Goal: Information Seeking & Learning: Learn about a topic

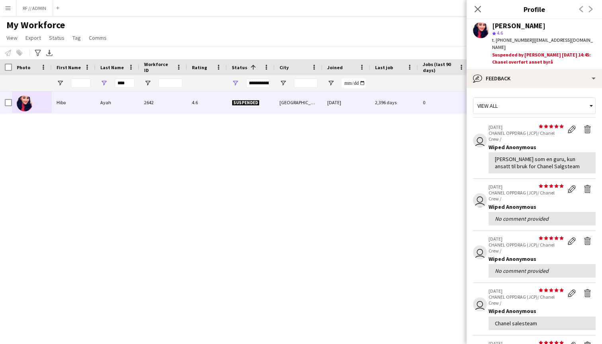
scroll to position [91, 0]
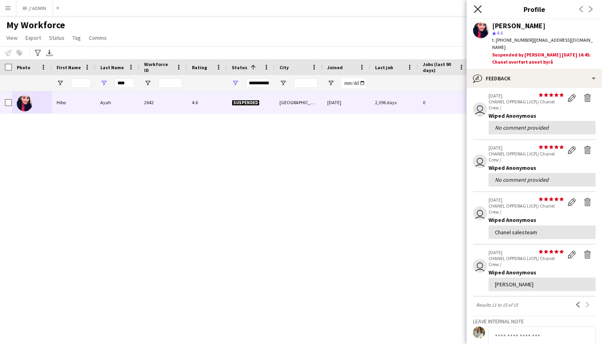
click at [477, 11] on icon "Close pop-in" at bounding box center [478, 9] width 8 height 8
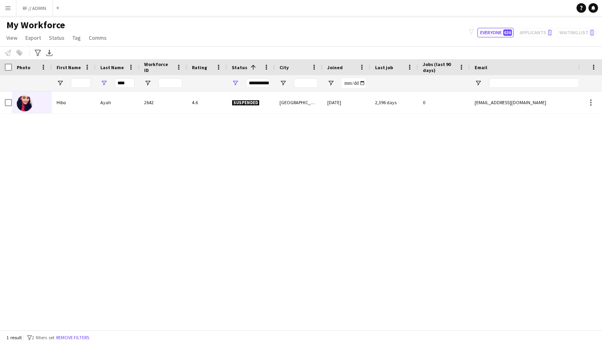
click at [10, 8] on app-icon "Menu" at bounding box center [8, 8] width 6 height 6
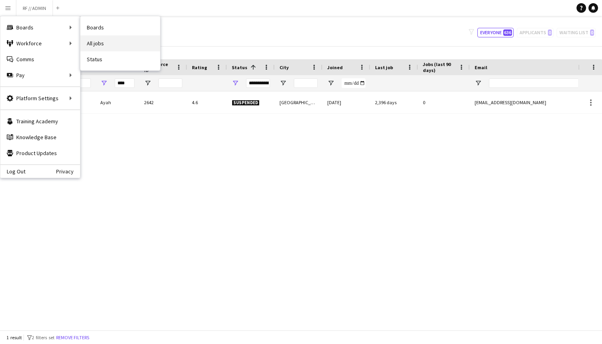
click at [96, 42] on link "All jobs" at bounding box center [120, 43] width 80 height 16
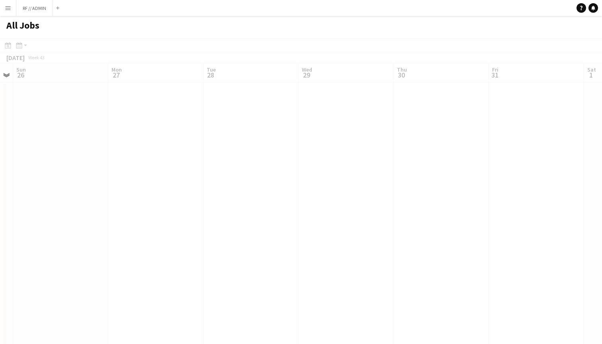
scroll to position [1, 0]
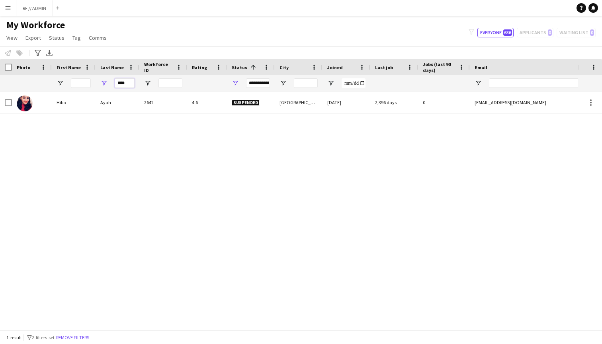
click at [128, 84] on input "****" at bounding box center [125, 83] width 20 height 10
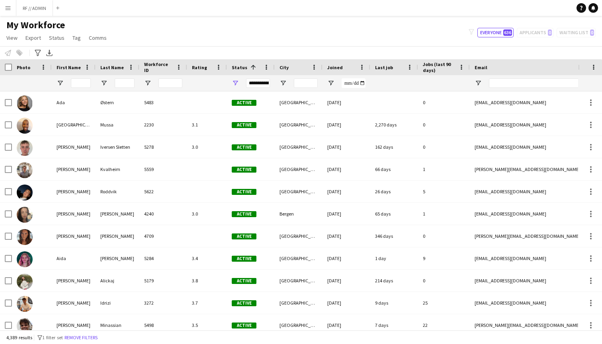
click at [152, 45] on div "My Workforce View Views Default view New view Update view Delete view Edit name…" at bounding box center [301, 32] width 602 height 27
click at [14, 10] on button "Menu" at bounding box center [8, 8] width 16 height 16
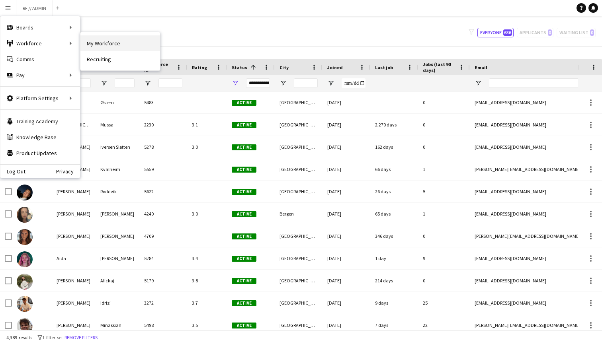
click at [91, 45] on link "My Workforce" at bounding box center [120, 43] width 80 height 16
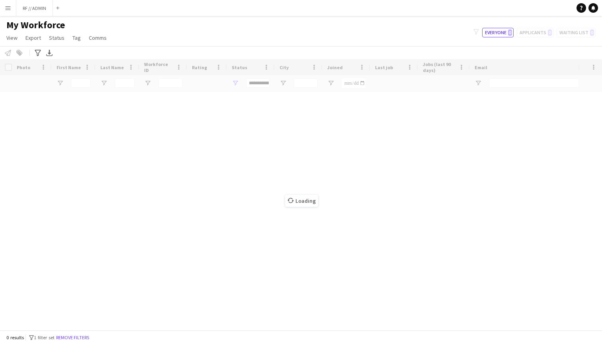
type input "**********"
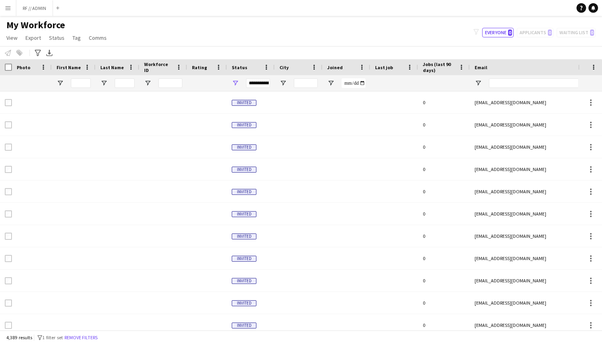
click at [10, 2] on button "Menu" at bounding box center [8, 8] width 16 height 16
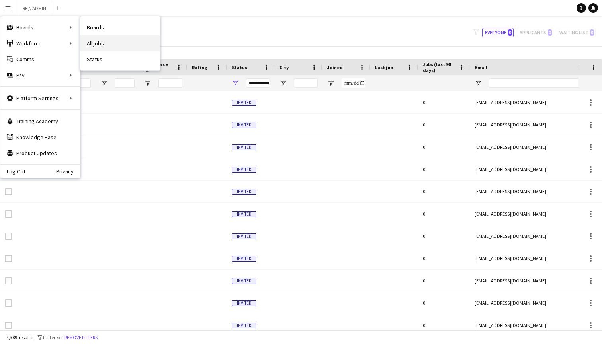
click at [101, 41] on link "All jobs" at bounding box center [120, 43] width 80 height 16
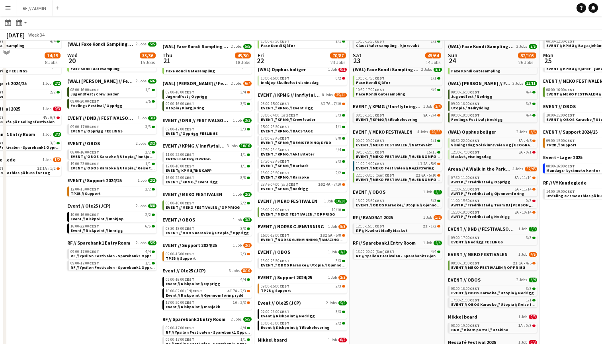
scroll to position [112, 0]
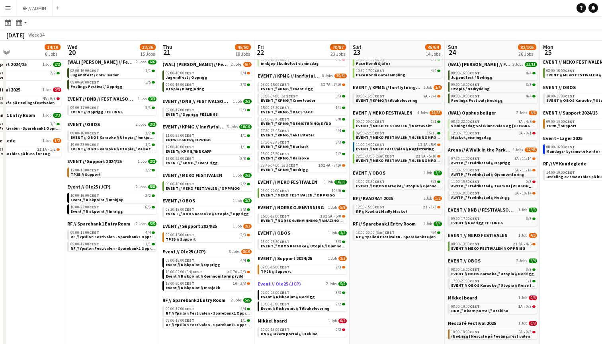
click at [289, 283] on span "Event // Ole25 (JCP)" at bounding box center [278, 284] width 43 height 6
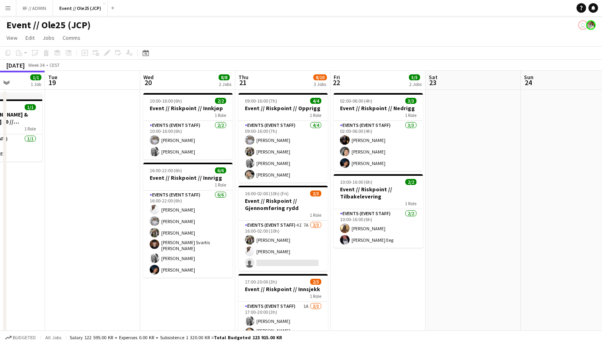
click at [14, 2] on button "Menu" at bounding box center [8, 8] width 16 height 16
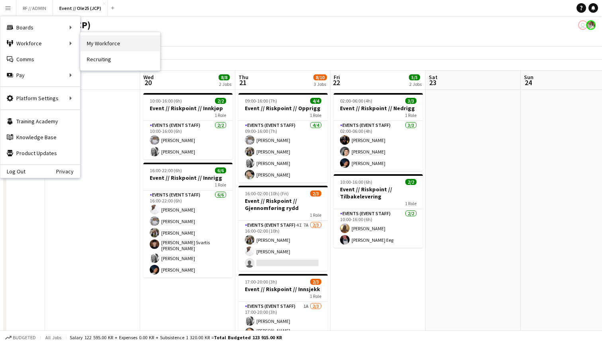
click at [111, 43] on link "My Workforce" at bounding box center [120, 43] width 80 height 16
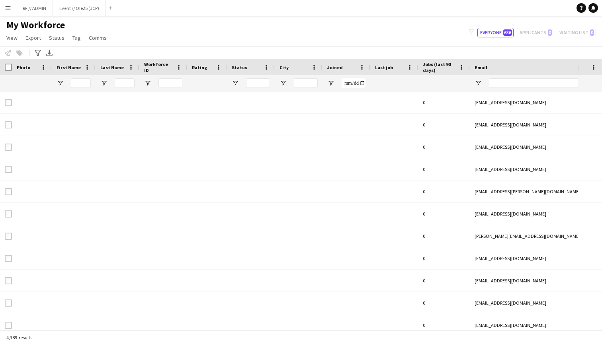
type input "**********"
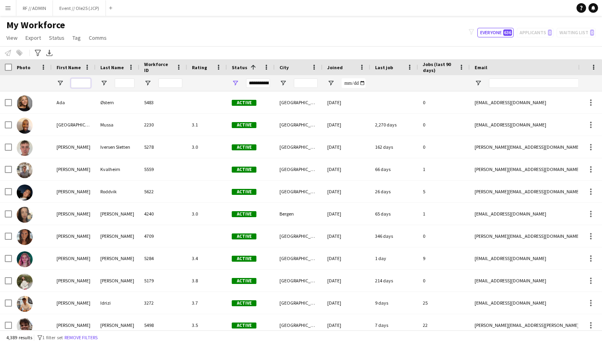
click at [83, 82] on input "First Name Filter Input" at bounding box center [81, 83] width 20 height 10
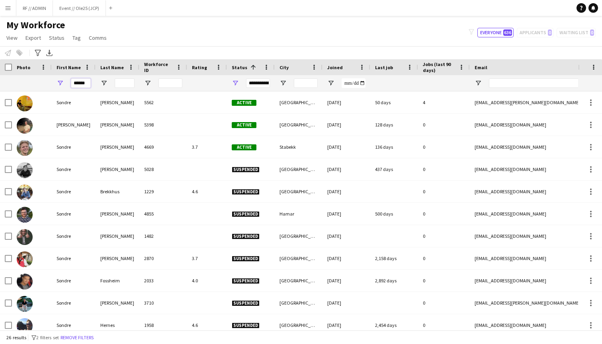
type input "******"
click at [159, 42] on div "My Workforce View Views Default view New view Update view Delete view Edit name…" at bounding box center [301, 32] width 602 height 27
click at [317, 43] on div "My Workforce View Views Default view New view Update view Delete view Edit name…" at bounding box center [301, 32] width 602 height 27
click at [79, 82] on input "******" at bounding box center [81, 83] width 20 height 10
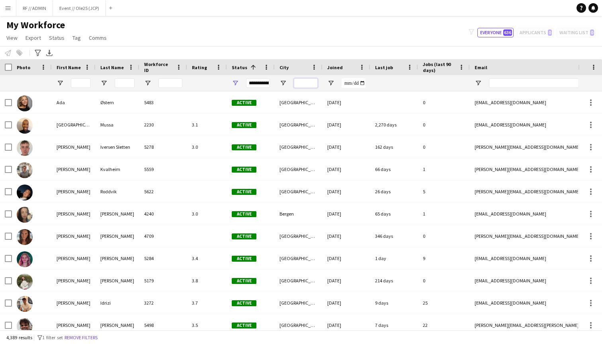
click at [303, 81] on input "City Filter Input" at bounding box center [306, 83] width 24 height 10
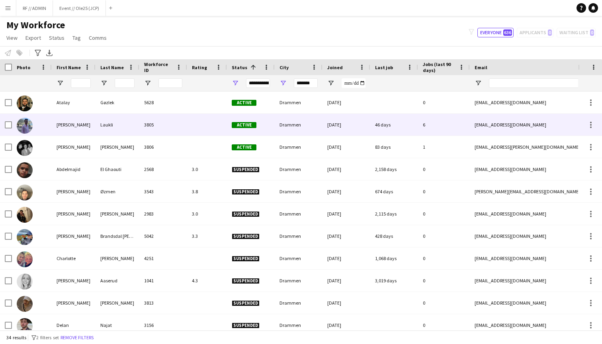
click at [25, 125] on img at bounding box center [25, 126] width 16 height 16
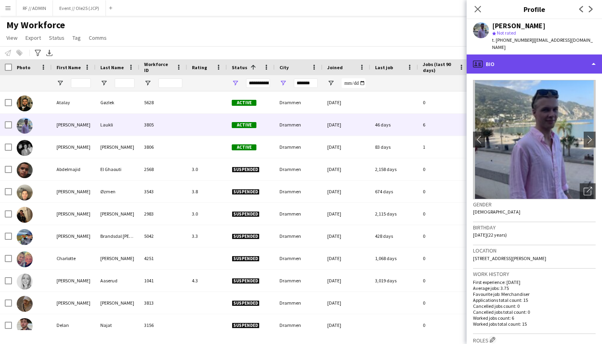
click at [565, 61] on div "profile Bio" at bounding box center [533, 64] width 135 height 19
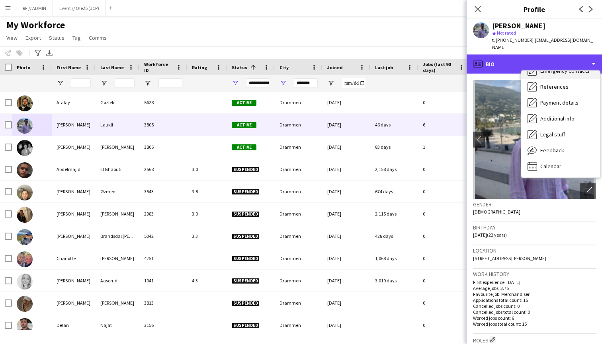
scroll to position [75, 0]
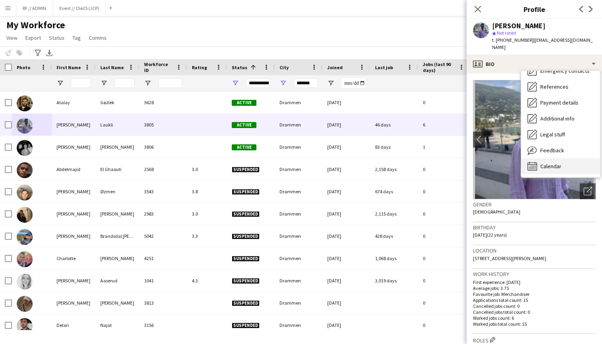
click at [556, 163] on span "Calendar" at bounding box center [550, 166] width 21 height 7
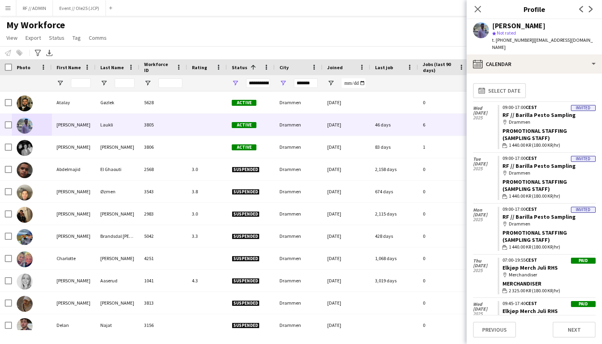
scroll to position [0, 0]
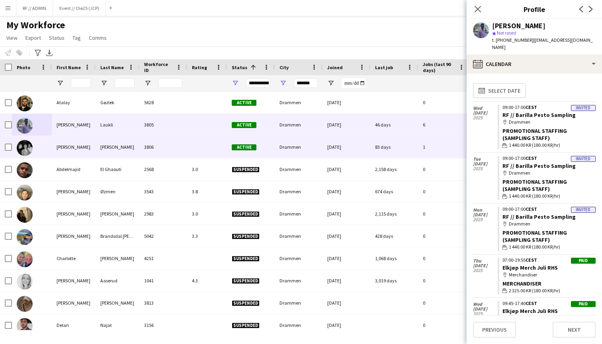
click at [19, 148] on img at bounding box center [25, 148] width 16 height 16
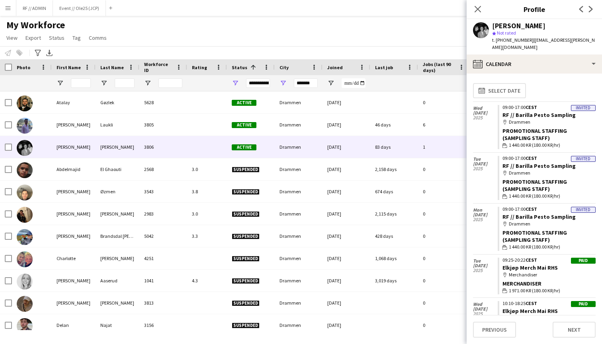
click at [483, 29] on app-user-avatar at bounding box center [481, 30] width 16 height 16
click at [478, 10] on icon at bounding box center [478, 9] width 8 height 8
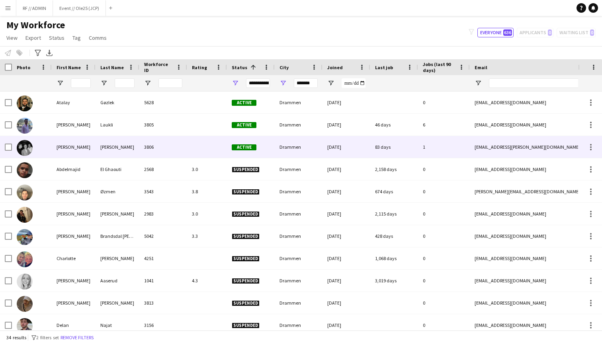
click at [36, 152] on div at bounding box center [32, 147] width 40 height 22
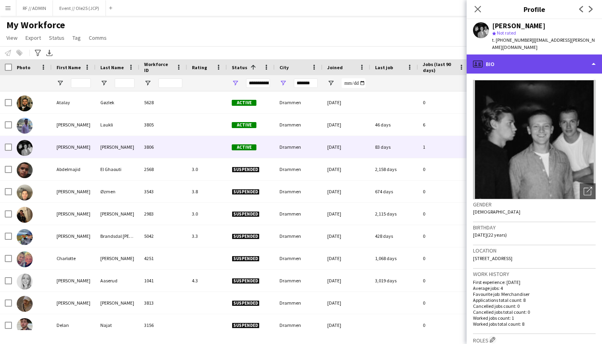
click at [563, 59] on div "profile Bio" at bounding box center [533, 64] width 135 height 19
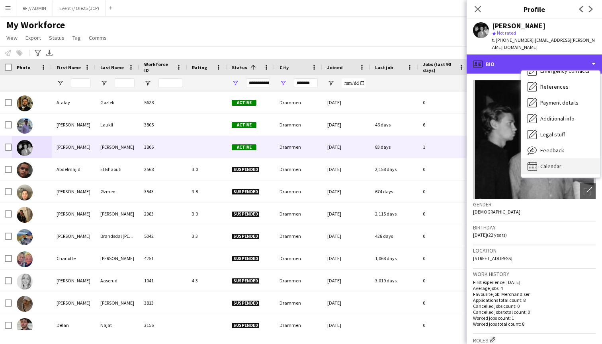
scroll to position [75, 0]
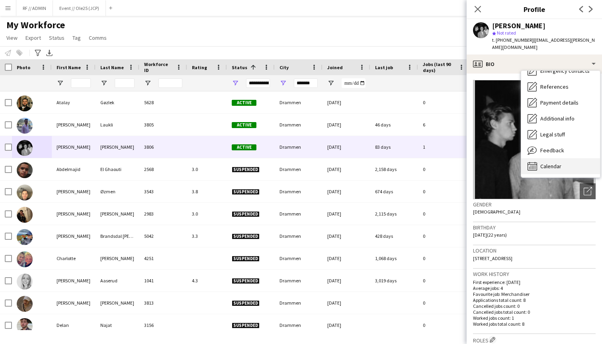
click at [556, 170] on div "Calendar Calendar" at bounding box center [560, 166] width 79 height 16
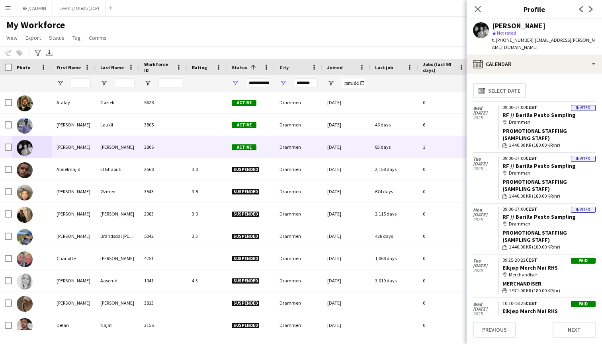
scroll to position [0, 0]
click at [477, 7] on icon "Close pop-in" at bounding box center [478, 9] width 8 height 8
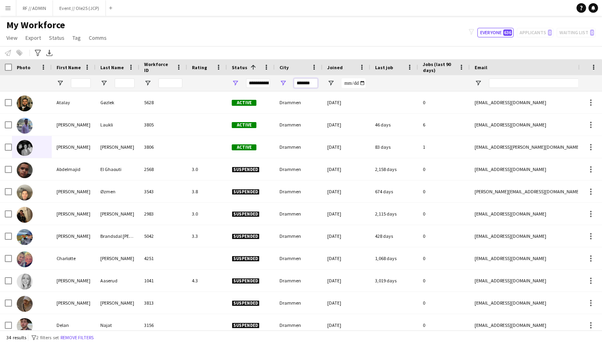
click at [307, 81] on input "*******" at bounding box center [306, 83] width 24 height 10
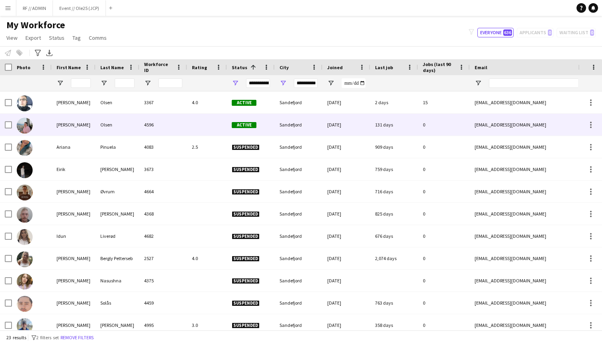
click at [26, 125] on img at bounding box center [25, 126] width 16 height 16
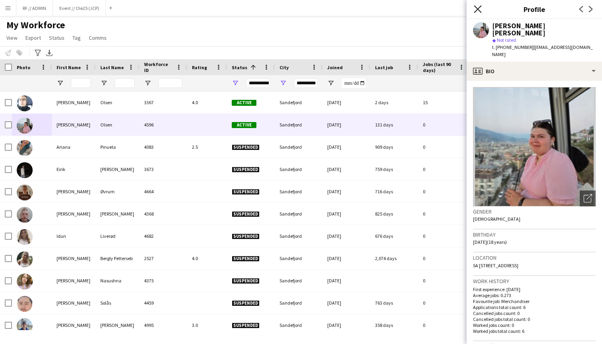
click at [476, 13] on icon "Close pop-in" at bounding box center [478, 9] width 8 height 8
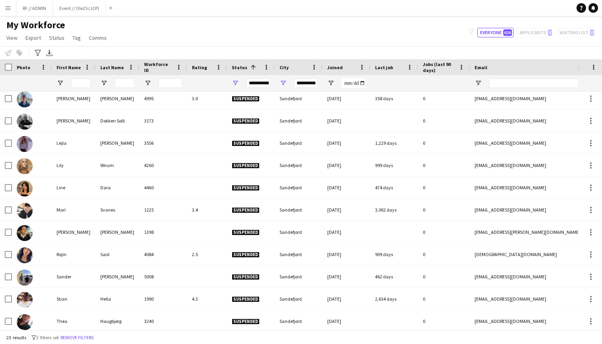
scroll to position [220, 0]
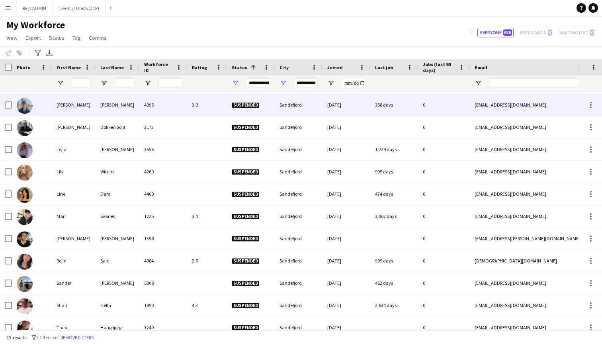
click at [32, 101] on img at bounding box center [25, 106] width 16 height 16
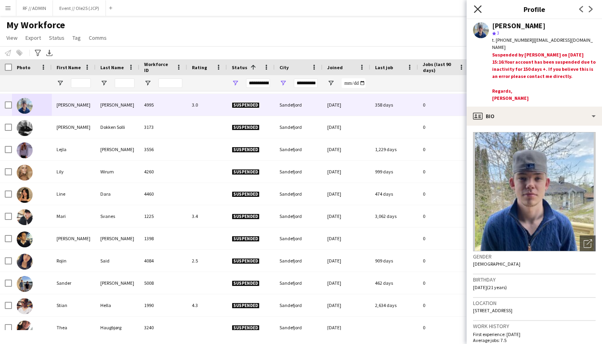
click at [477, 9] on icon "Close pop-in" at bounding box center [478, 9] width 8 height 8
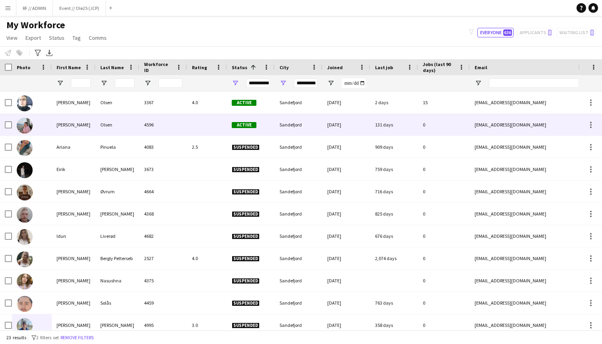
scroll to position [0, 0]
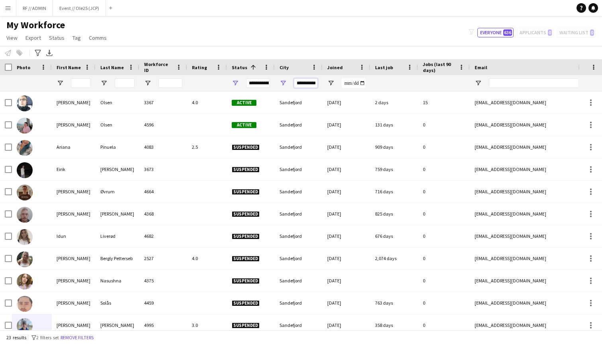
click at [311, 83] on input "**********" at bounding box center [306, 83] width 24 height 10
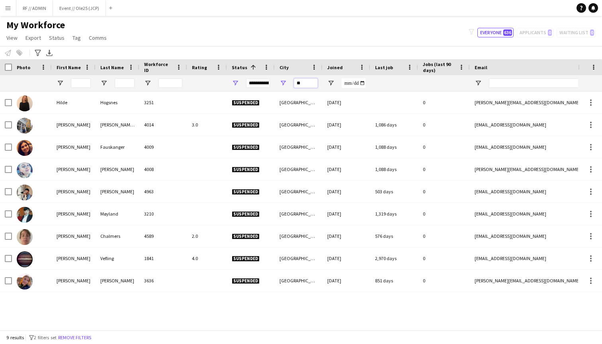
type input "*"
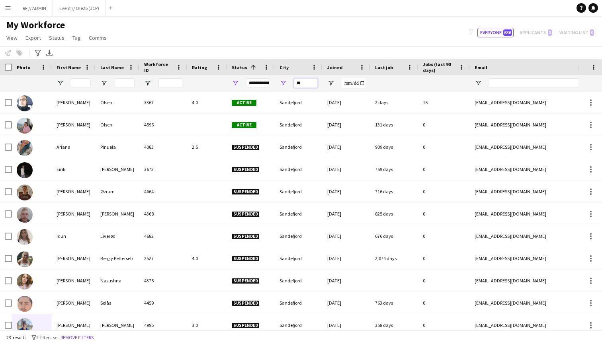
type input "*"
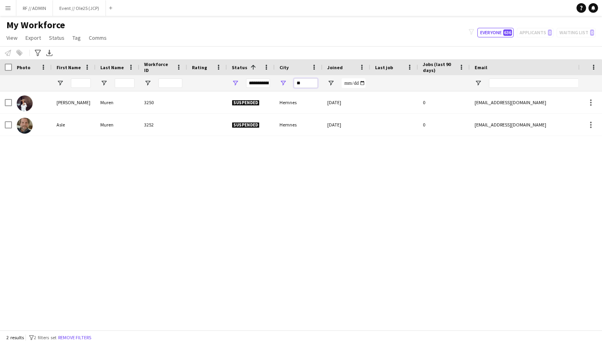
type input "*"
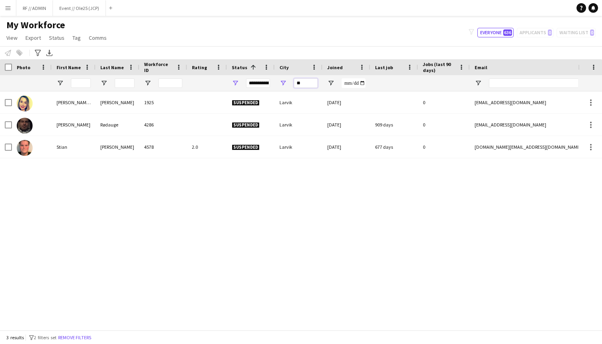
type input "*"
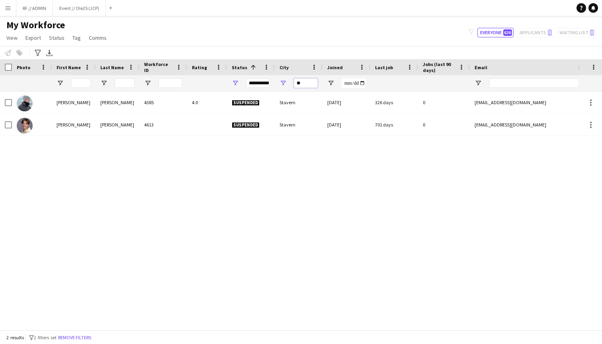
type input "*"
